Goal: Information Seeking & Learning: Learn about a topic

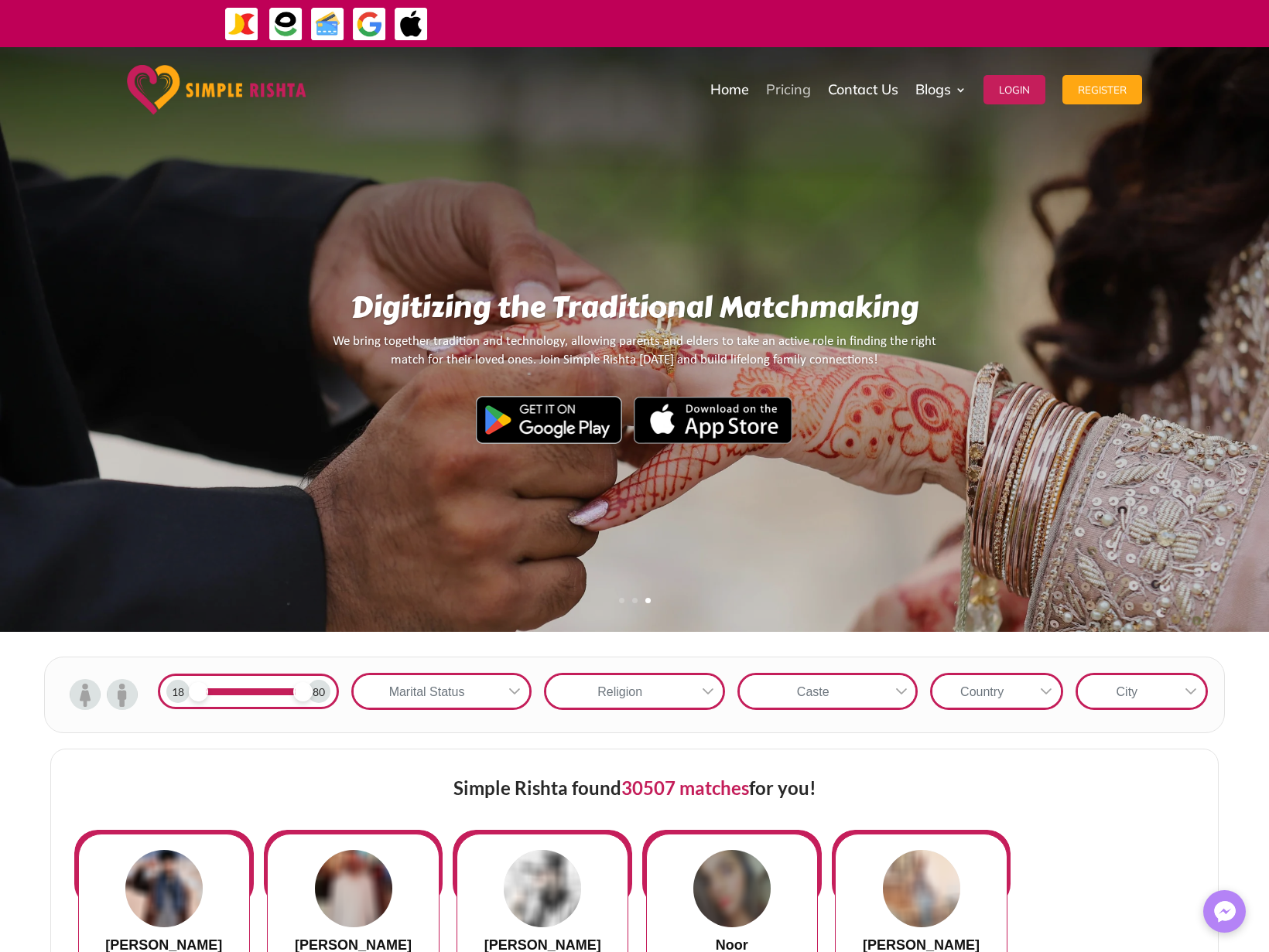
click at [789, 89] on span "Pricing" at bounding box center [788, 90] width 45 height 11
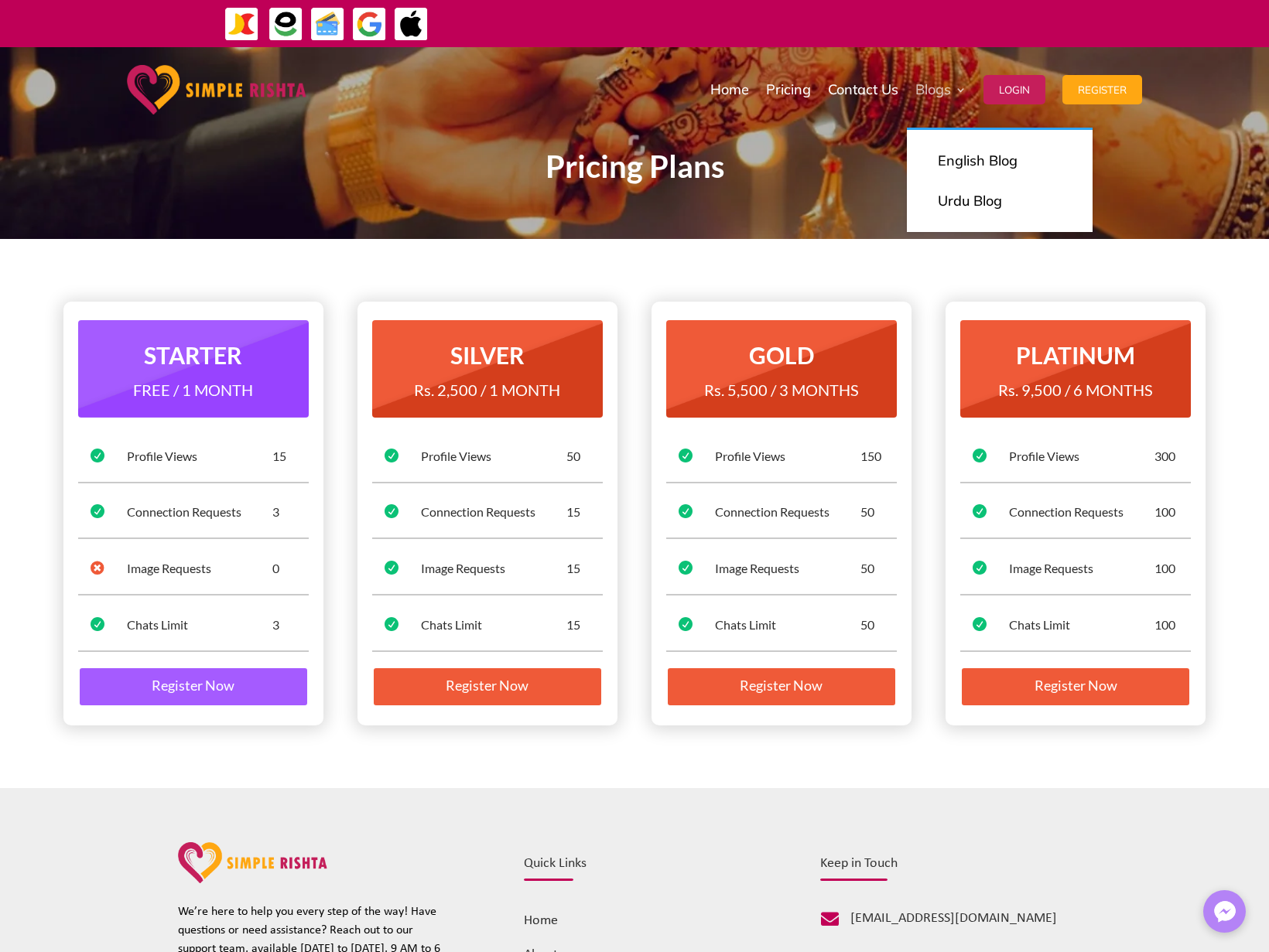
click at [941, 89] on span "Blogs" at bounding box center [933, 90] width 36 height 11
click at [1000, 161] on span "English Blog" at bounding box center [977, 160] width 80 height 17
